Goal: Transaction & Acquisition: Purchase product/service

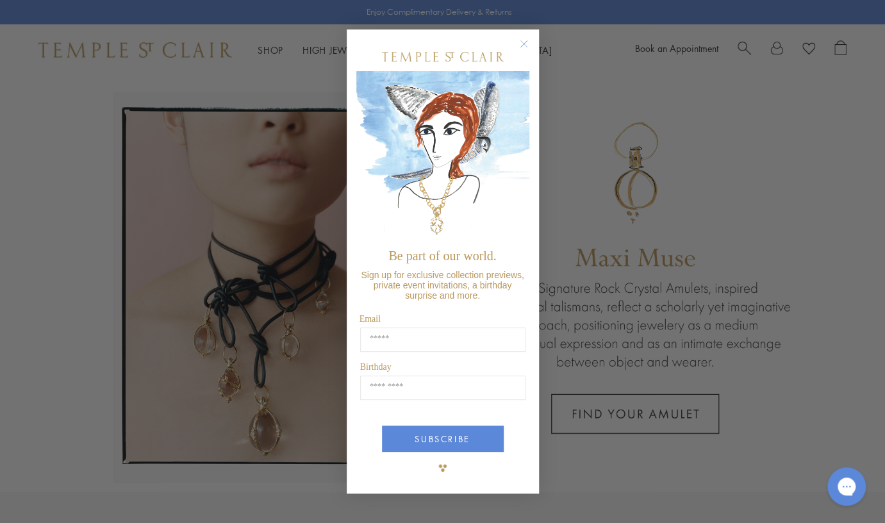
click at [519, 47] on circle "Close dialog" at bounding box center [523, 44] width 15 height 15
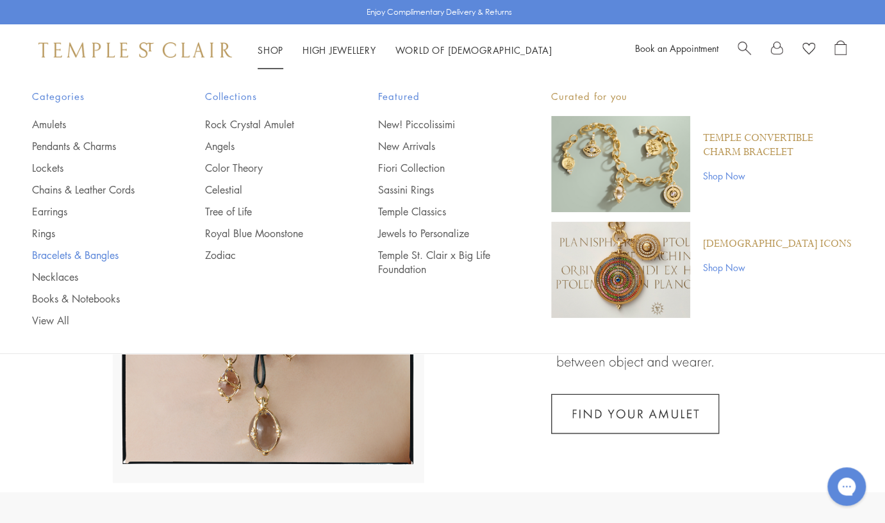
click at [64, 254] on link "Bracelets & Bangles" at bounding box center [93, 255] width 122 height 14
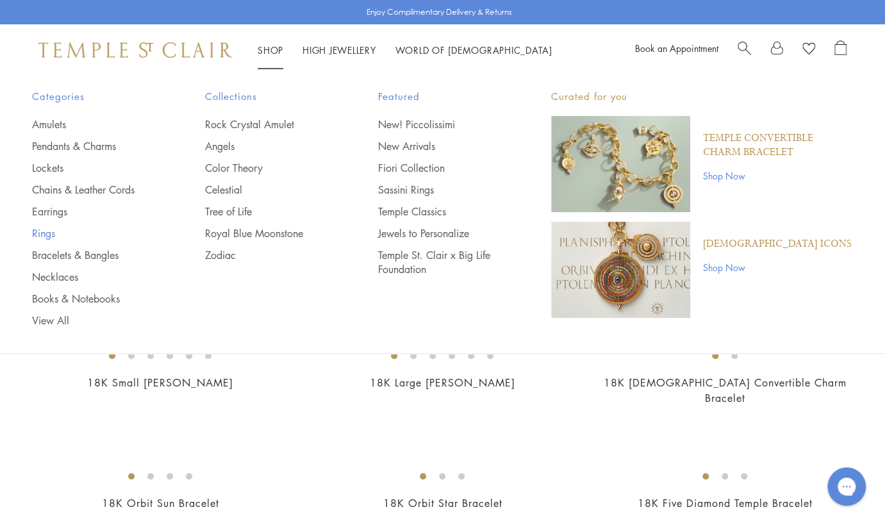
click at [47, 234] on link "Rings" at bounding box center [93, 233] width 122 height 14
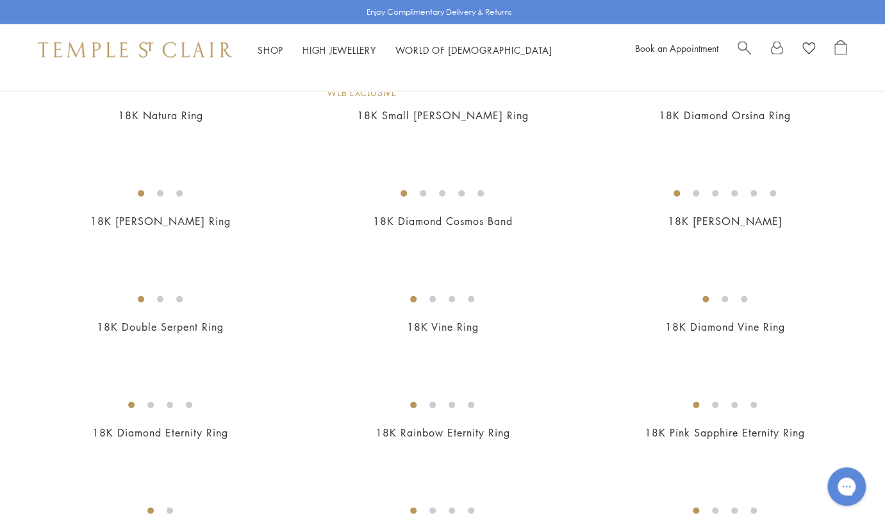
scroll to position [1220, 0]
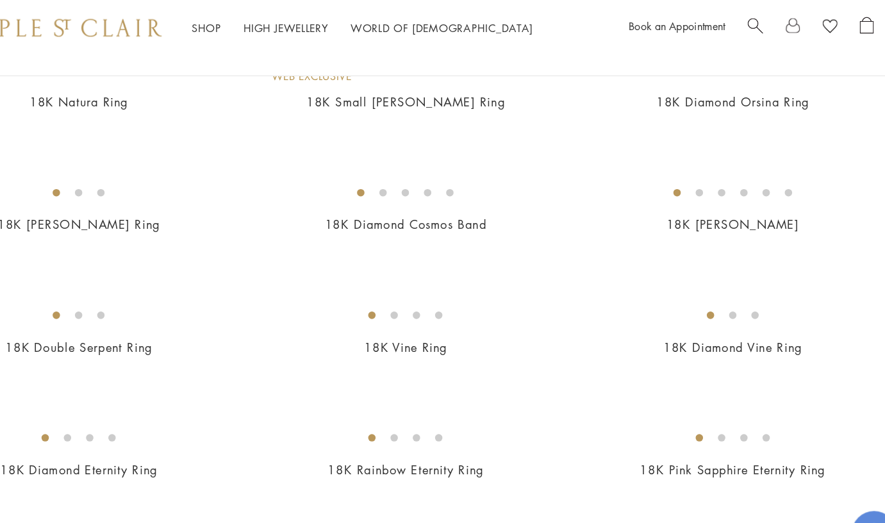
click at [0, 0] on img at bounding box center [0, 0] width 0 height 0
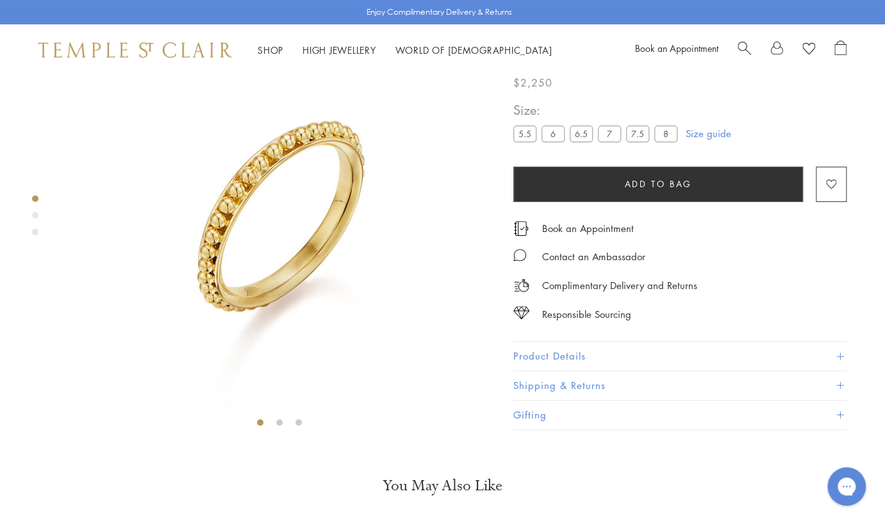
click at [778, 46] on link at bounding box center [776, 49] width 13 height 19
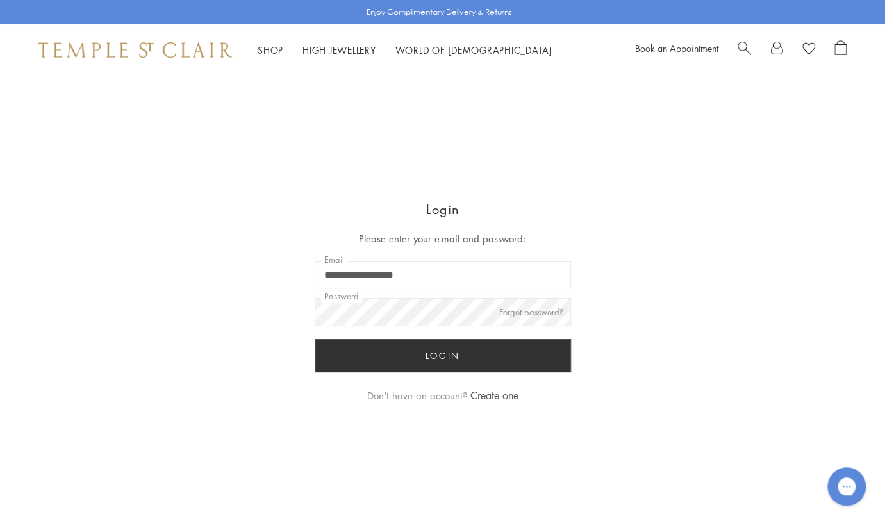
type input "**********"
click at [447, 355] on button "Login" at bounding box center [443, 355] width 256 height 33
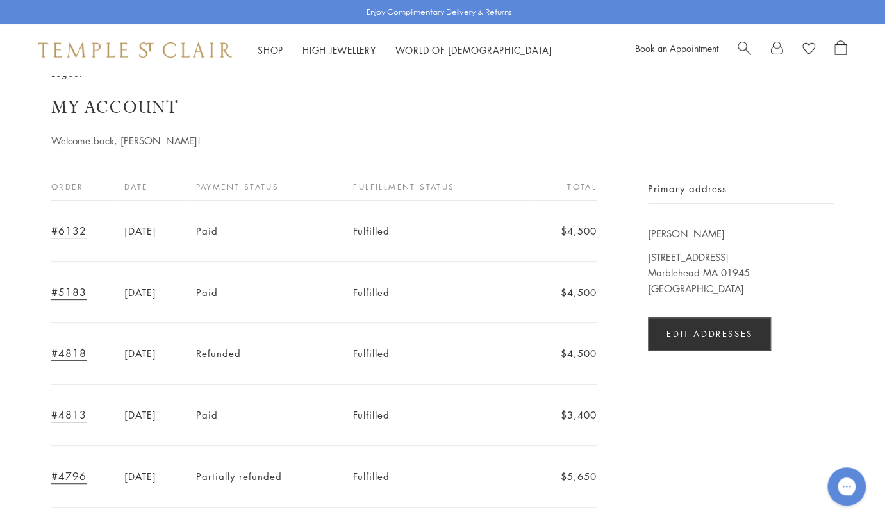
scroll to position [43, 0]
click at [72, 226] on link "#6132" at bounding box center [68, 230] width 35 height 14
click at [71, 294] on link "#5183" at bounding box center [68, 292] width 35 height 14
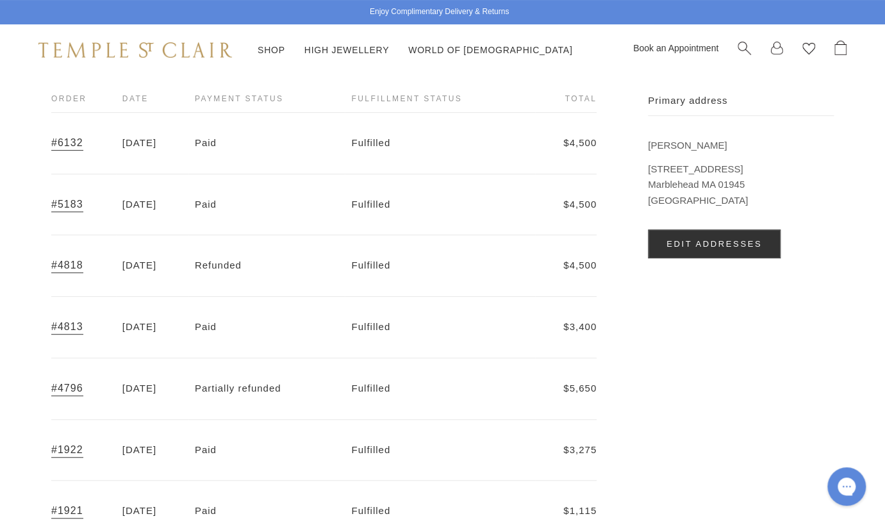
click at [71, 323] on link "#4813" at bounding box center [67, 327] width 32 height 14
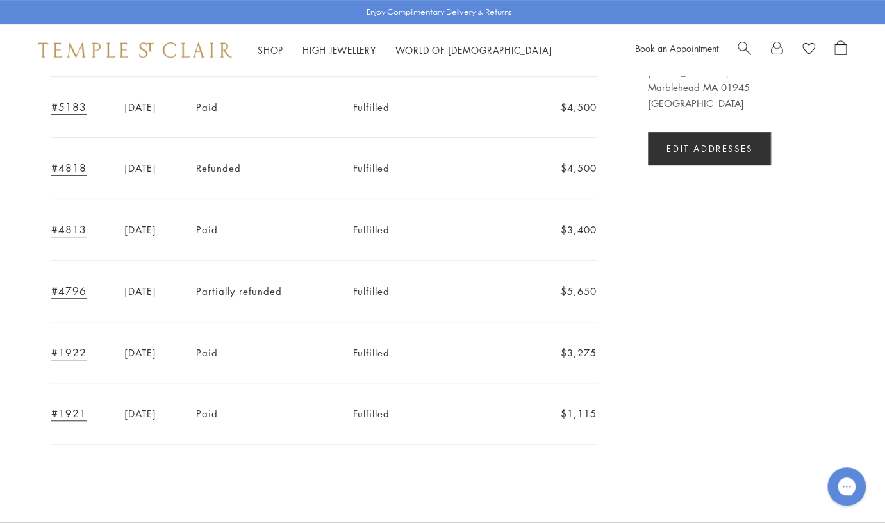
scroll to position [229, 0]
click at [78, 288] on link "#4796" at bounding box center [68, 290] width 35 height 14
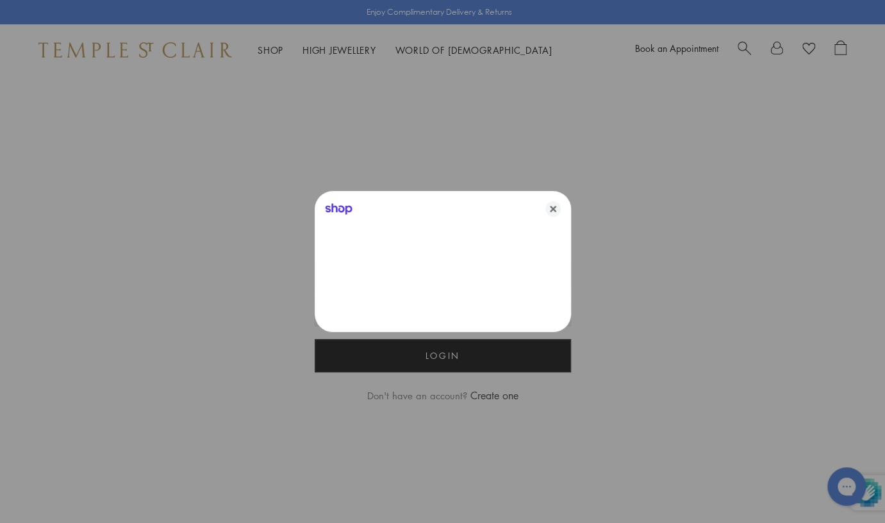
click at [273, 49] on div at bounding box center [442, 261] width 885 height 523
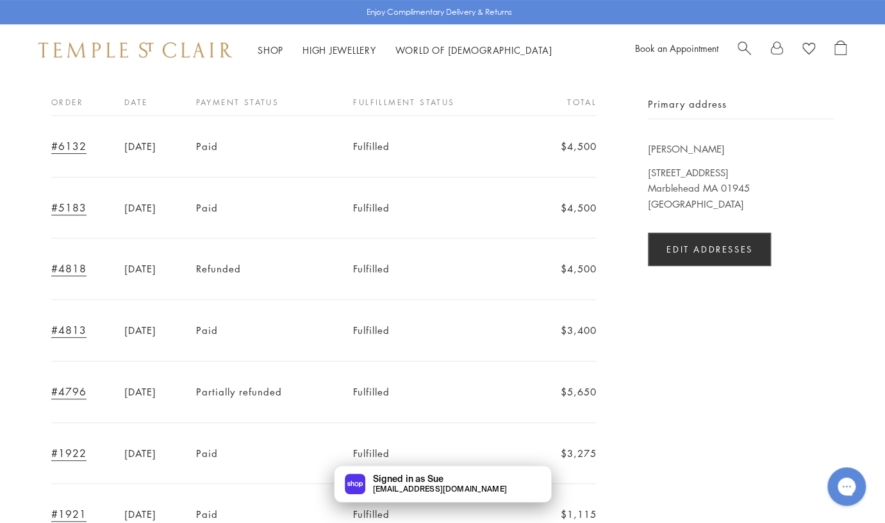
scroll to position [129, 0]
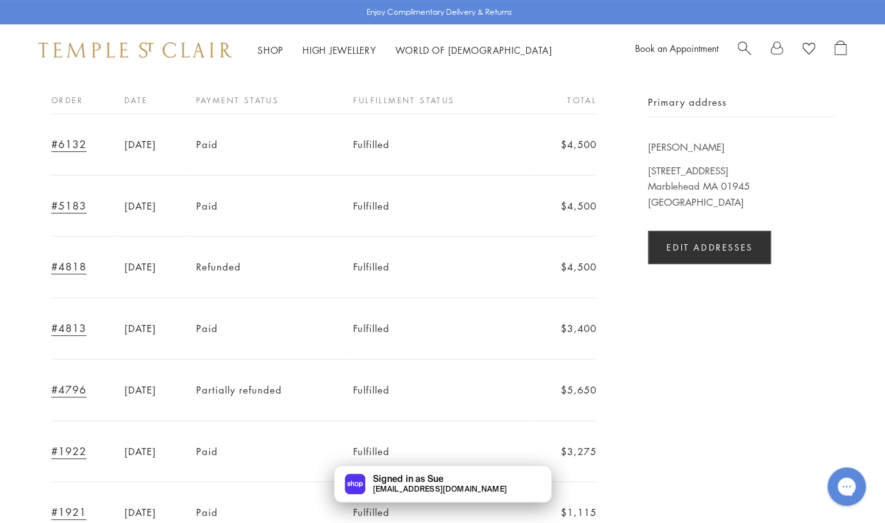
click at [58, 265] on link "#4818" at bounding box center [68, 267] width 35 height 14
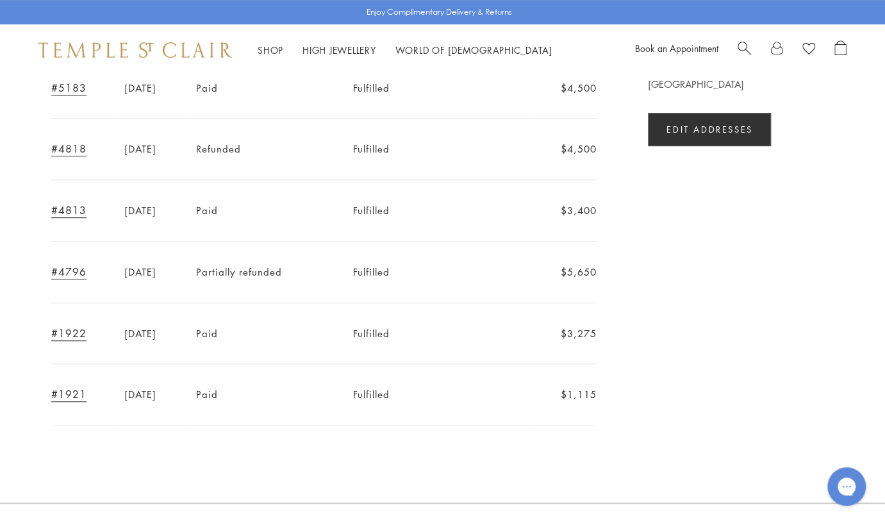
scroll to position [248, 0]
click at [75, 273] on link "#4796" at bounding box center [68, 270] width 35 height 14
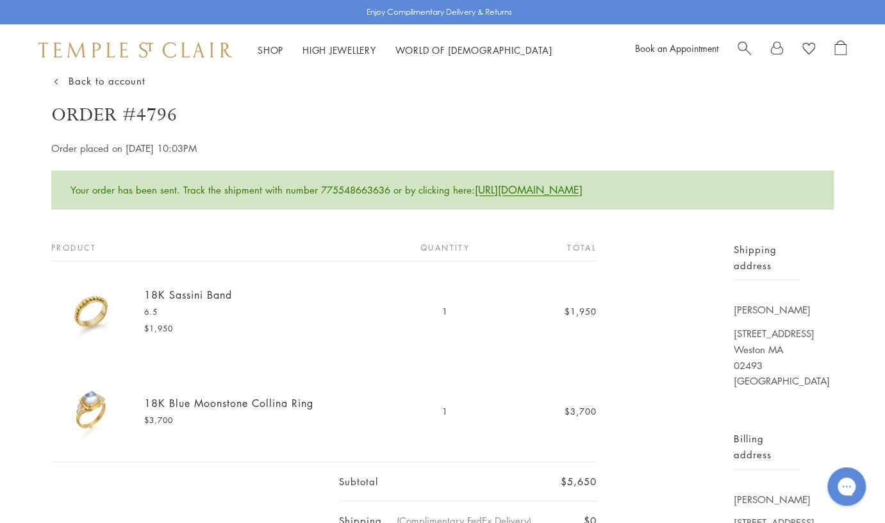
scroll to position [38, 0]
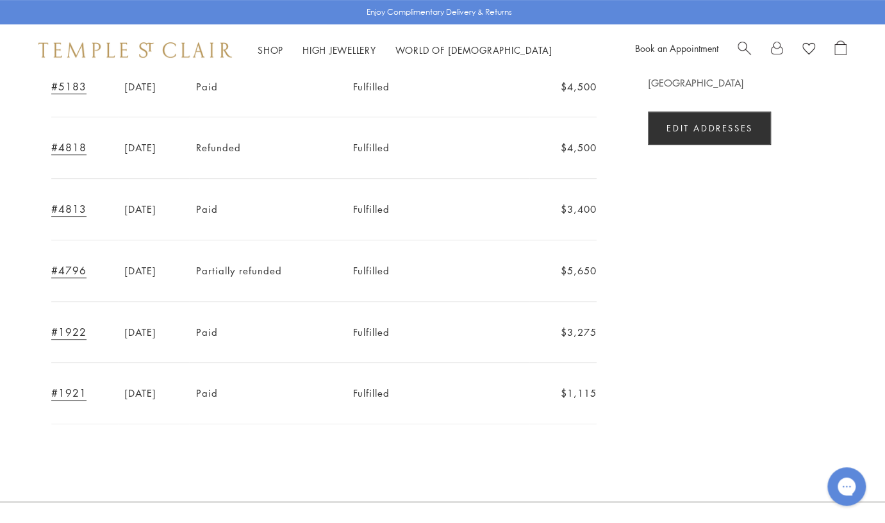
click at [75, 391] on link "#1921" at bounding box center [68, 393] width 35 height 14
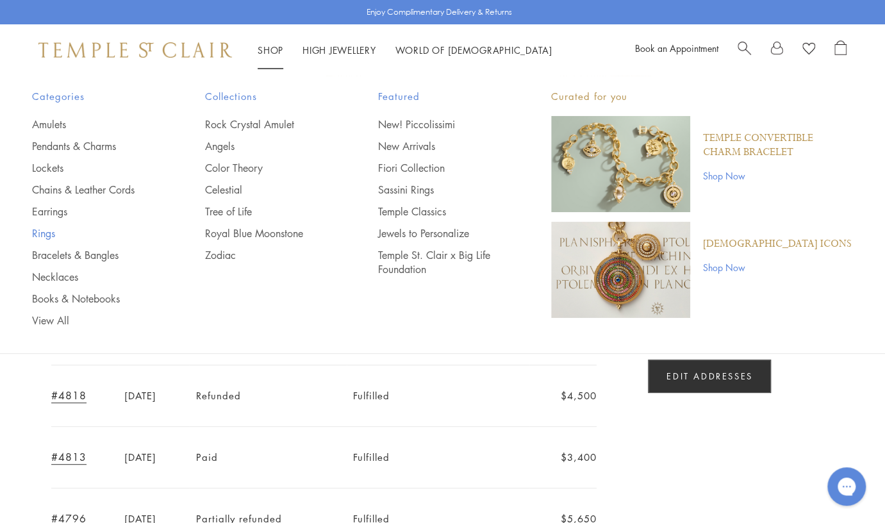
click at [52, 235] on link "Rings" at bounding box center [93, 233] width 122 height 14
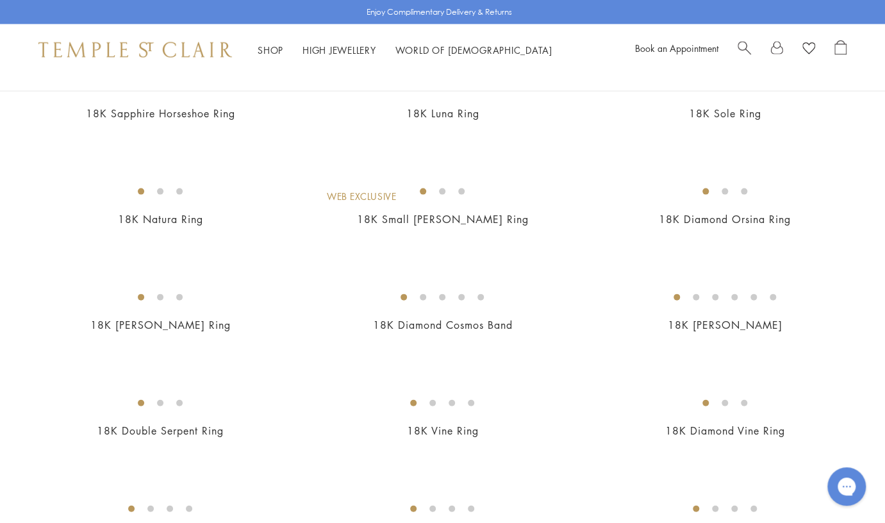
scroll to position [1117, 0]
click at [0, 0] on img at bounding box center [0, 0] width 0 height 0
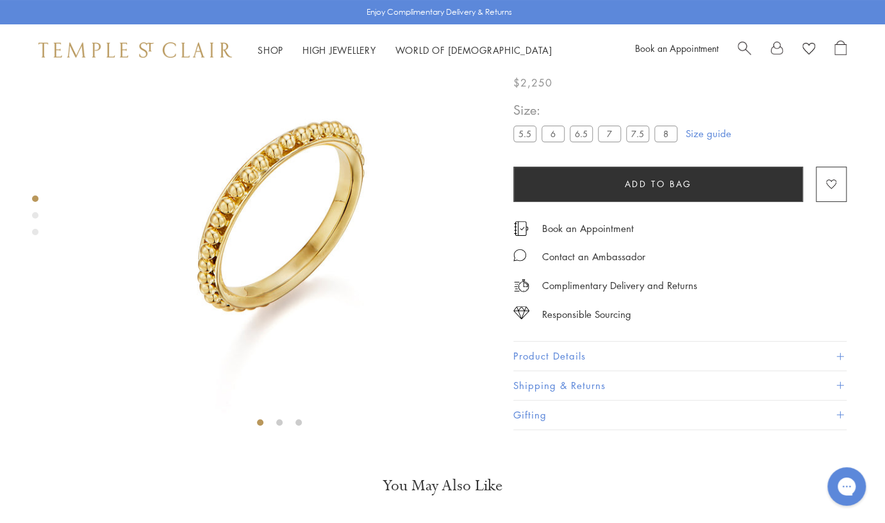
click at [617, 202] on button "Add to bag" at bounding box center [658, 184] width 290 height 35
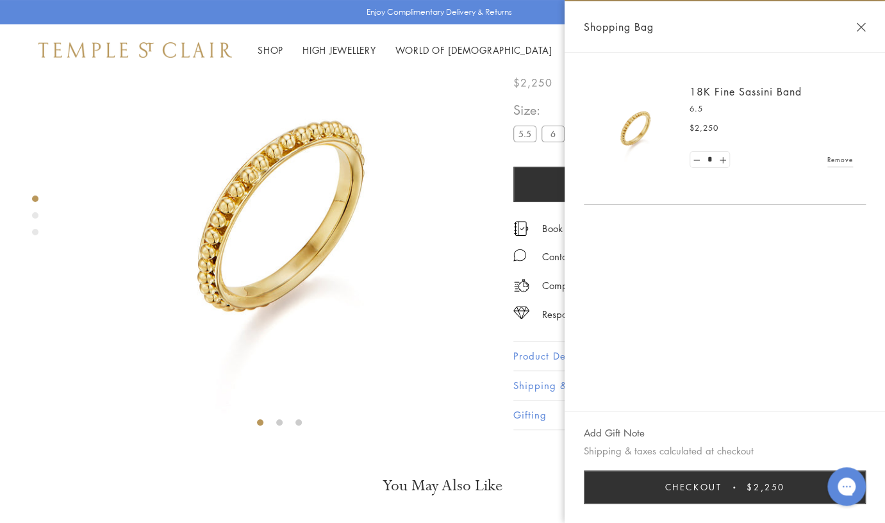
click at [35, 216] on div "Product gallery navigation" at bounding box center [35, 215] width 6 height 6
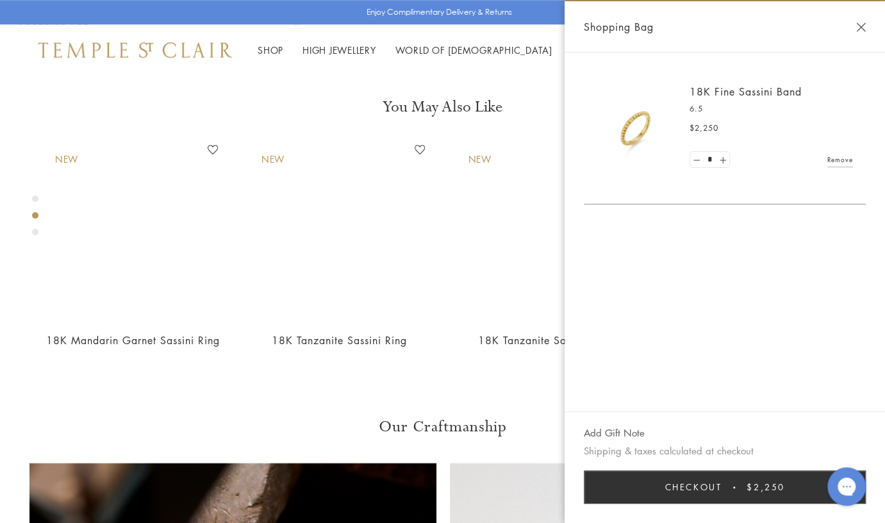
scroll to position [454, 0]
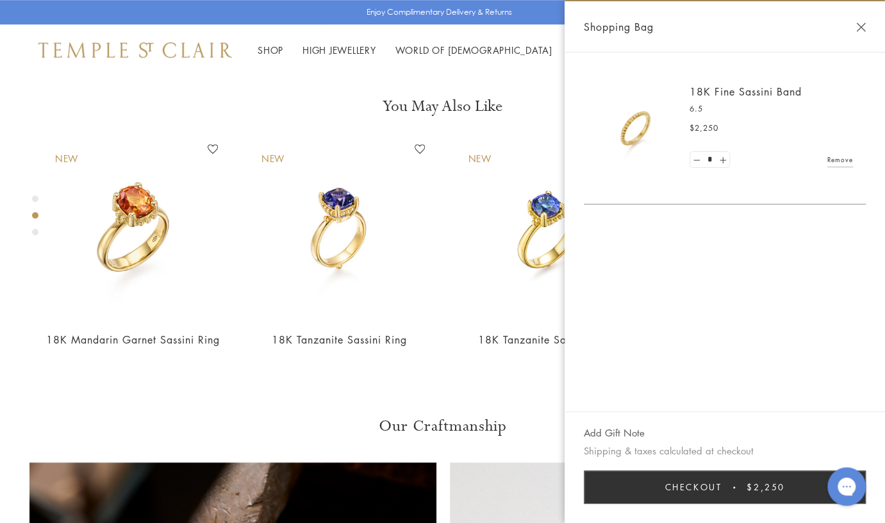
click at [35, 230] on div "Product gallery navigation" at bounding box center [35, 232] width 6 height 6
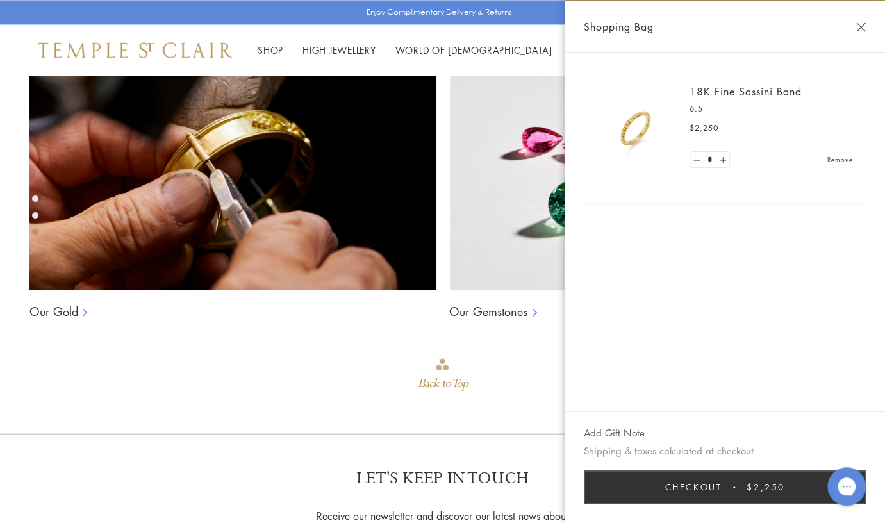
scroll to position [883, 0]
click at [860, 26] on button "Close Shopping Bag" at bounding box center [861, 27] width 10 height 10
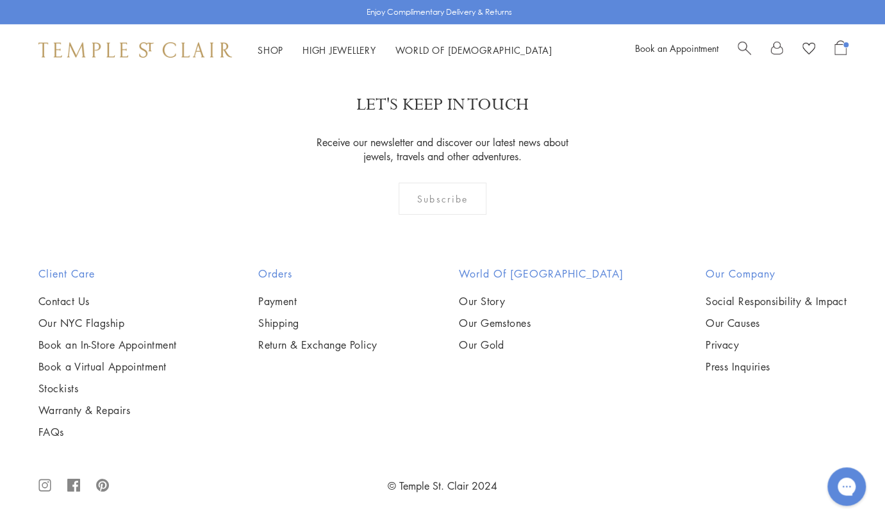
scroll to position [5407, 0]
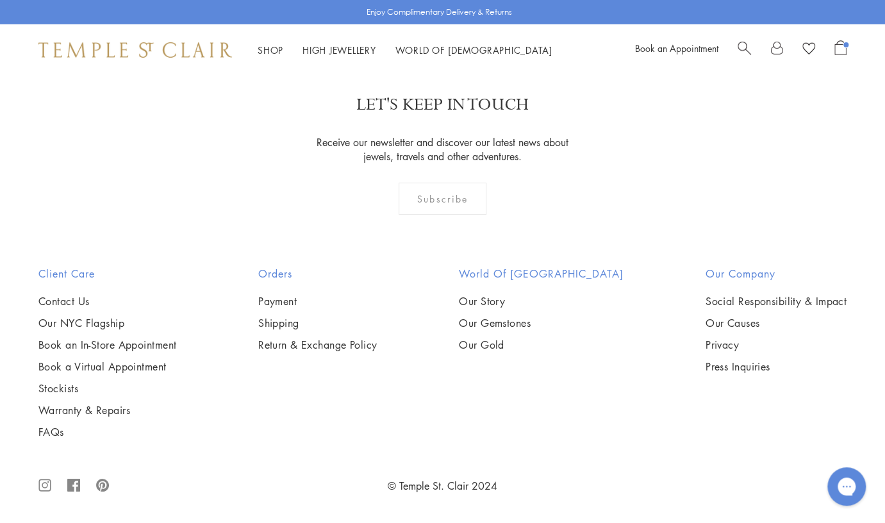
click at [327, 51] on link "High Jewellery High Jewellery" at bounding box center [340, 50] width 74 height 13
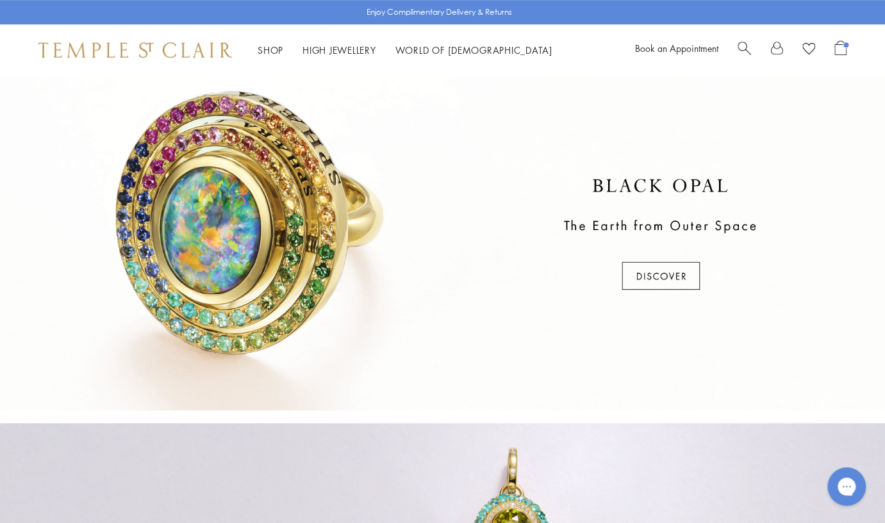
scroll to position [381, 0]
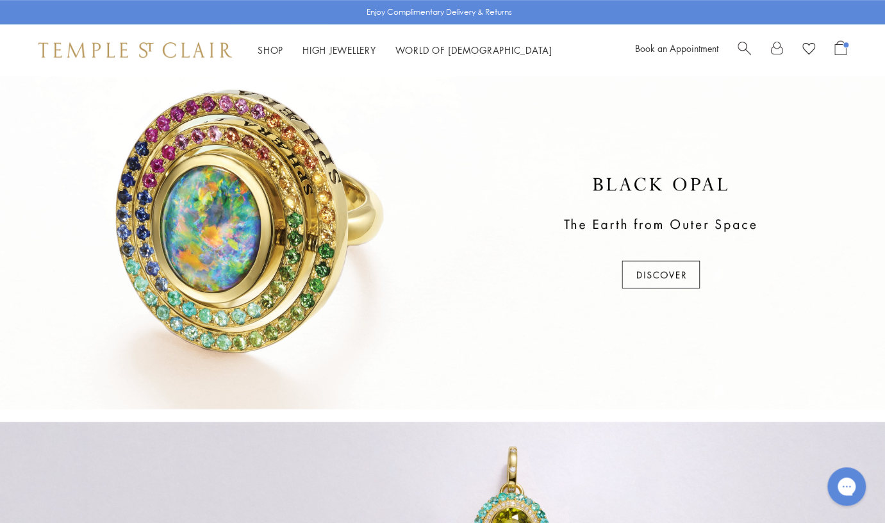
click at [656, 273] on div at bounding box center [442, 233] width 885 height 351
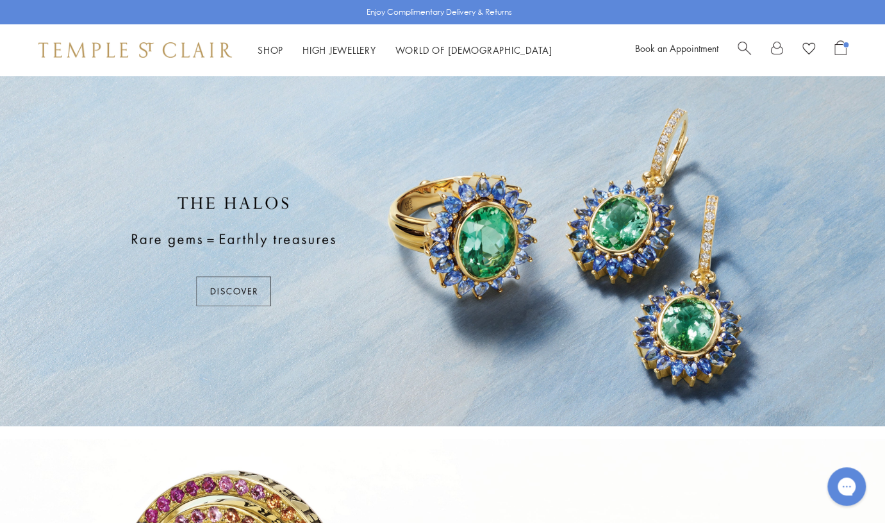
click at [233, 288] on div at bounding box center [442, 251] width 885 height 351
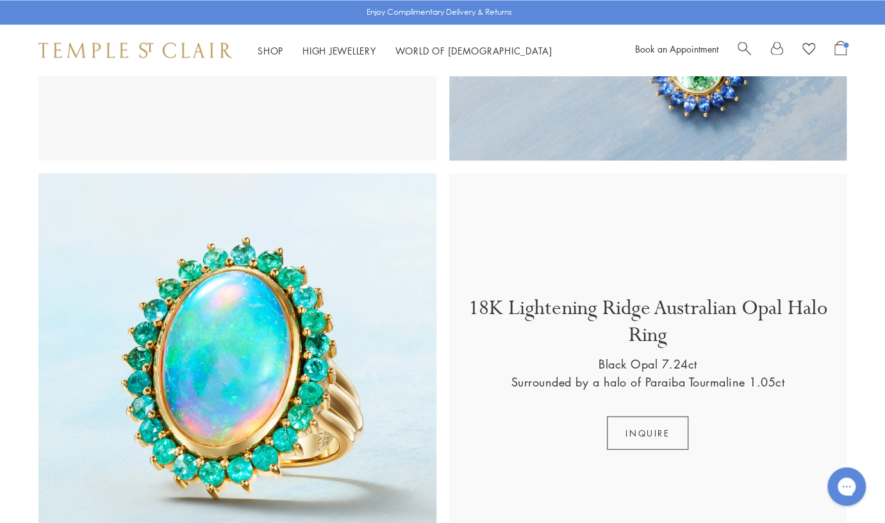
scroll to position [1093, 0]
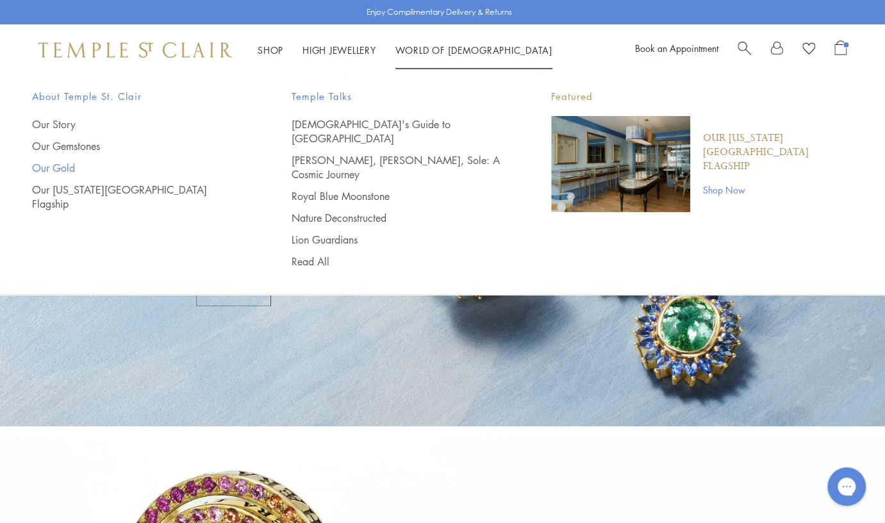
click at [59, 163] on link "Our Gold" at bounding box center [136, 168] width 208 height 14
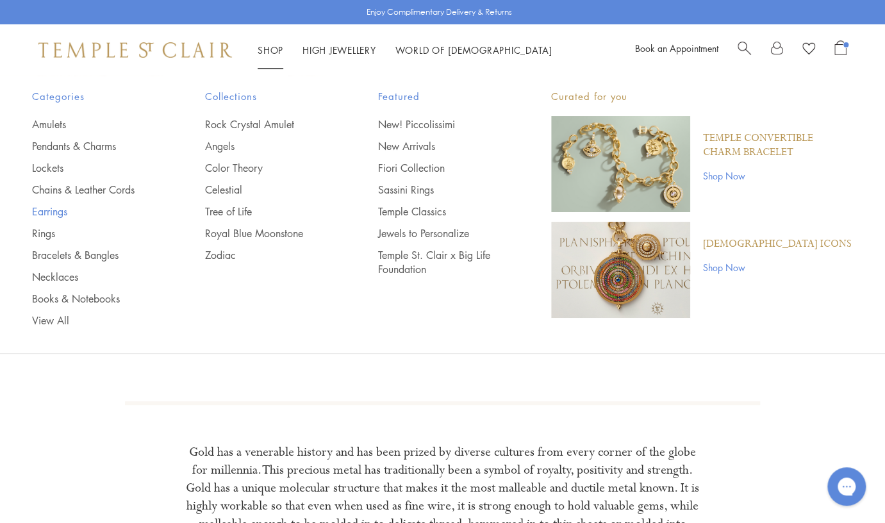
click at [52, 212] on link "Earrings" at bounding box center [93, 211] width 122 height 14
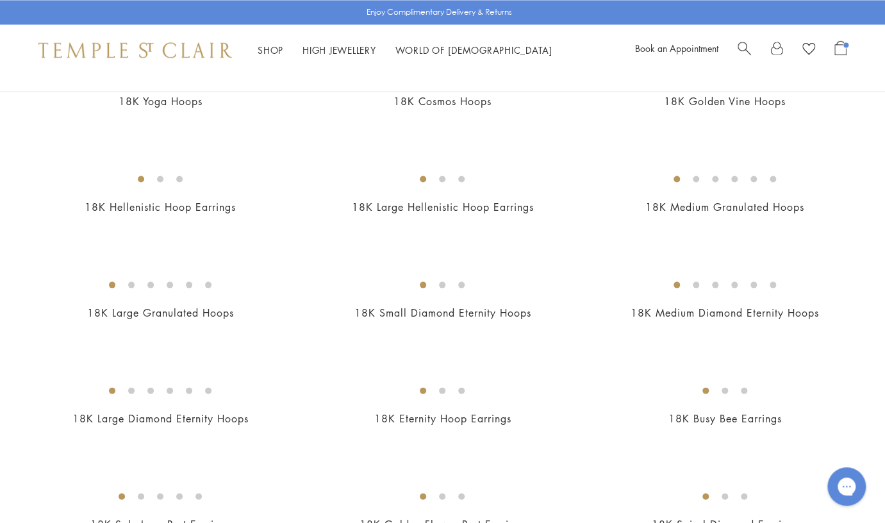
scroll to position [924, 0]
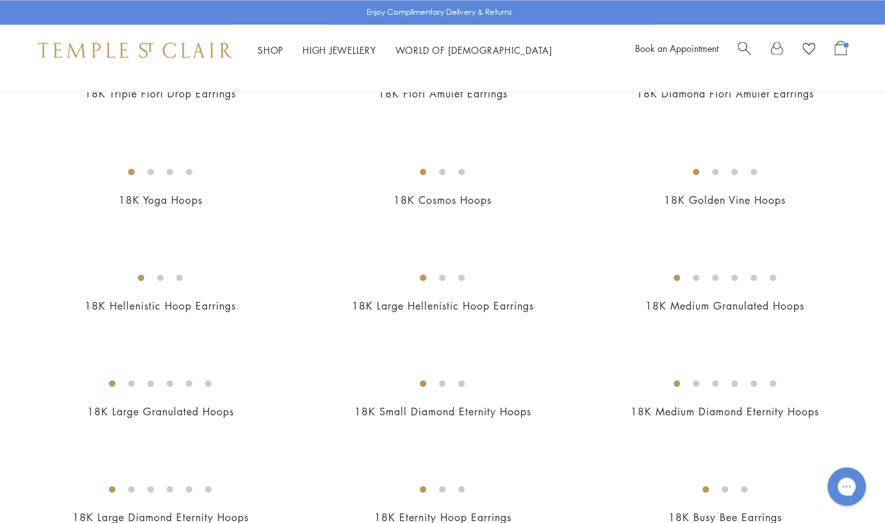
click at [0, 0] on img at bounding box center [0, 0] width 0 height 0
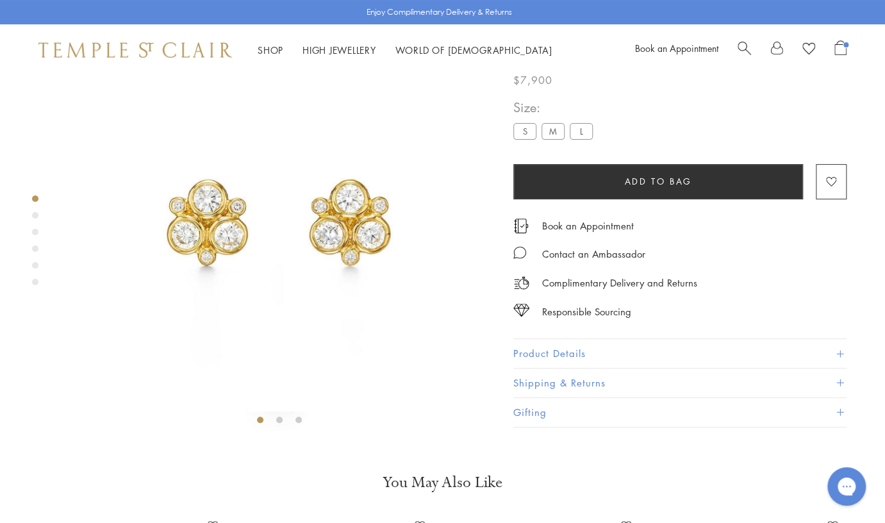
click at [525, 139] on label "S" at bounding box center [524, 131] width 23 height 16
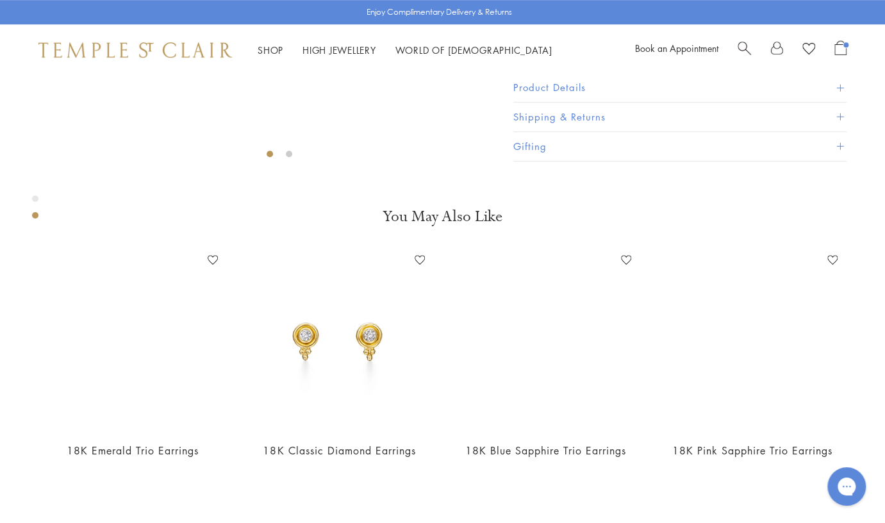
scroll to position [341, 0]
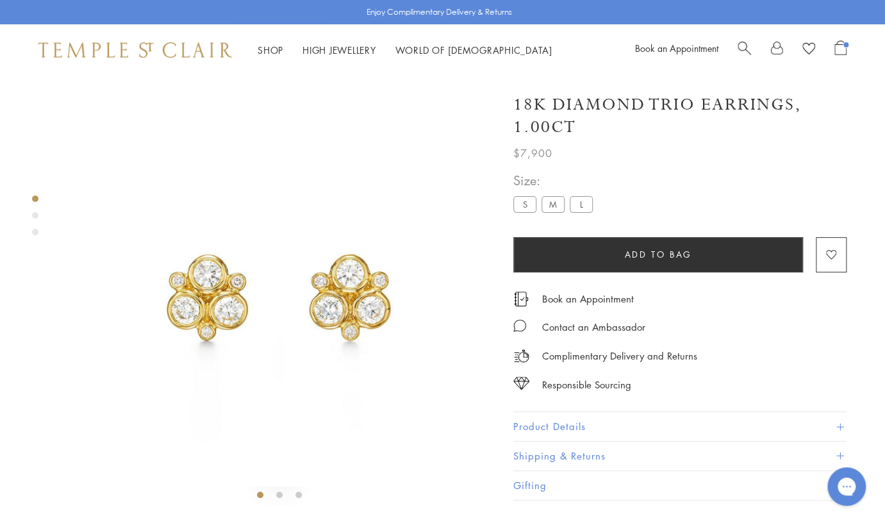
click at [841, 46] on span "Open Shopping Bag" at bounding box center [841, 47] width 12 height 15
